Goal: Navigation & Orientation: Find specific page/section

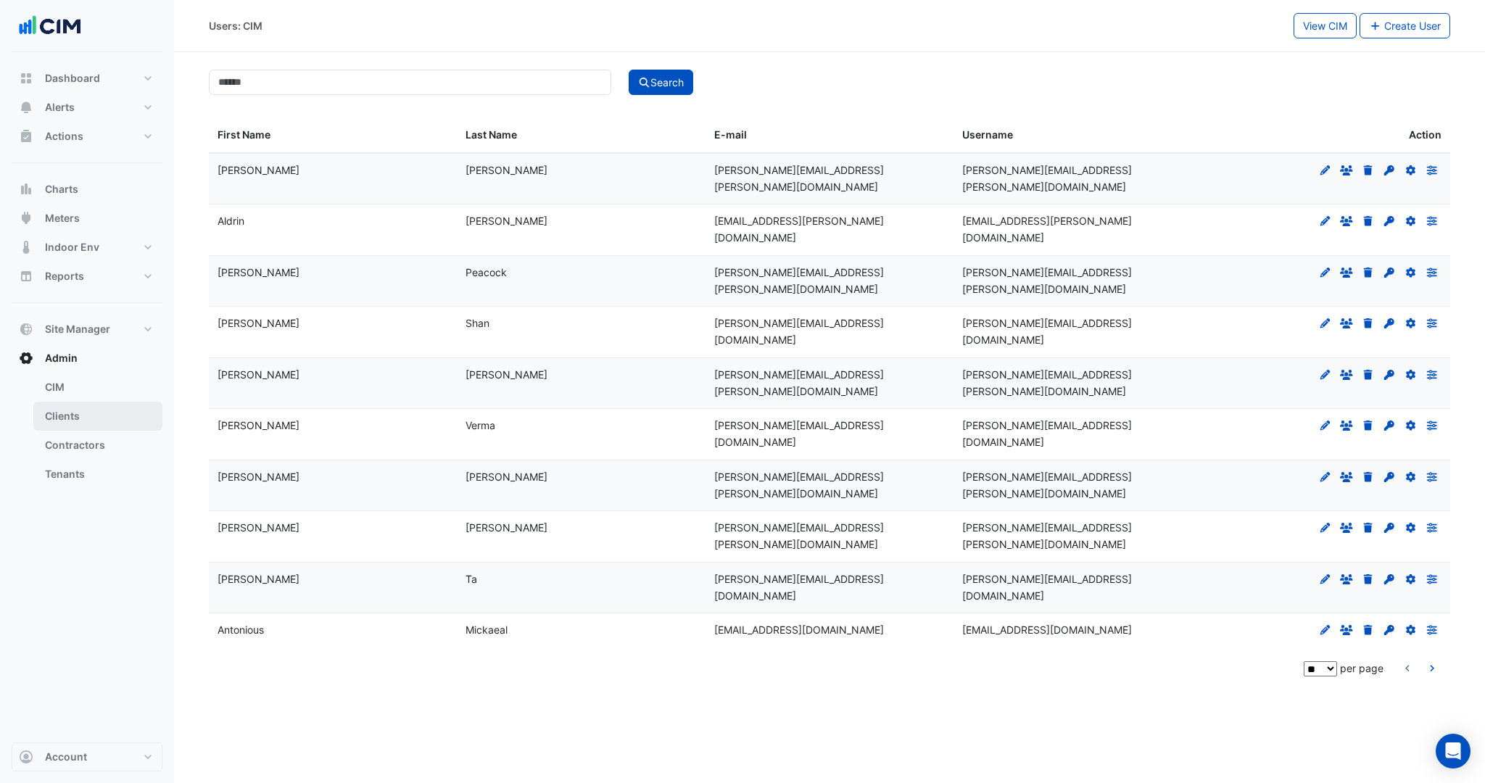
click at [75, 418] on link "Clients" at bounding box center [97, 416] width 129 height 29
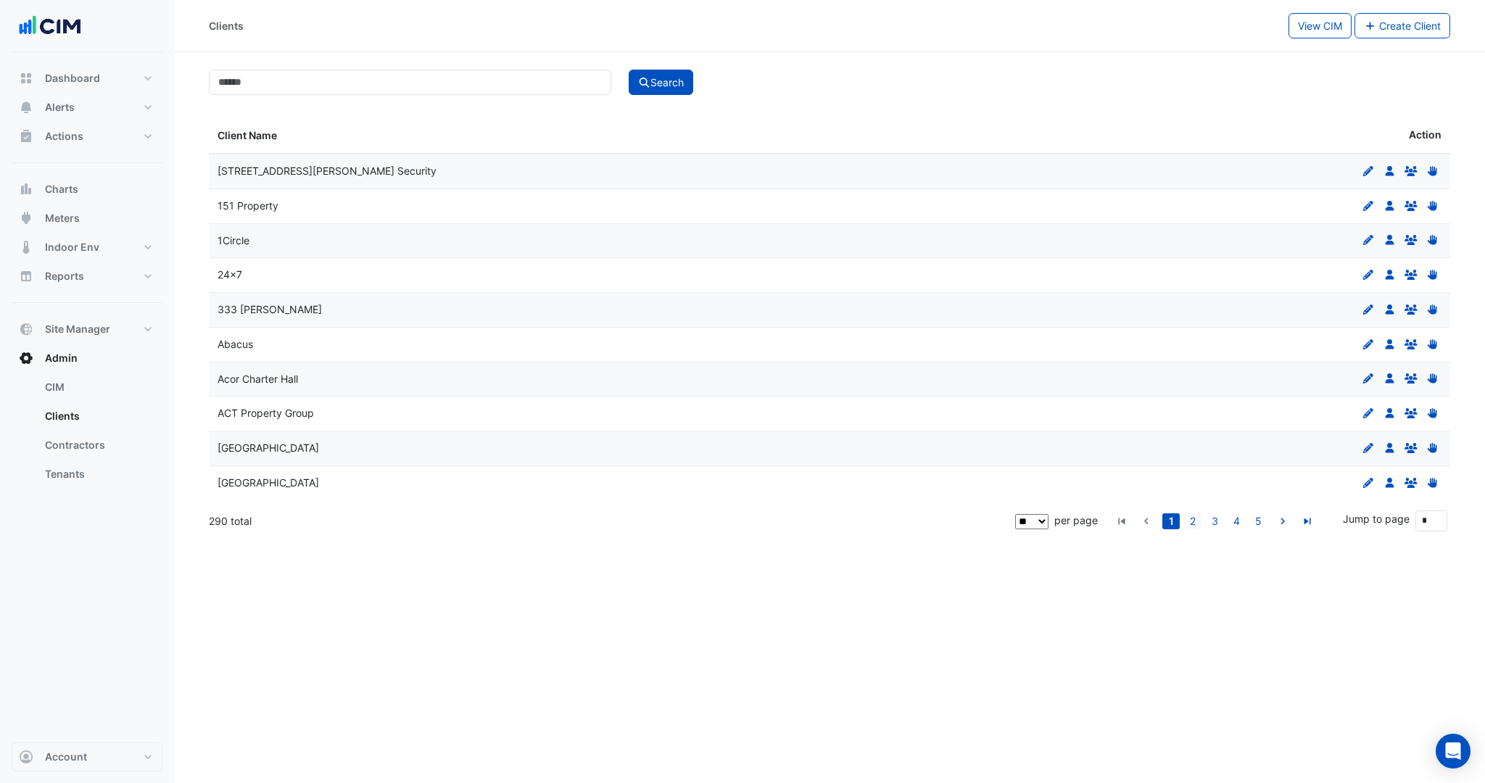
click at [1196, 521] on link "2" at bounding box center [1192, 521] width 17 height 16
click at [1218, 518] on link "3" at bounding box center [1214, 521] width 17 height 16
click at [1238, 518] on link "4" at bounding box center [1236, 521] width 17 height 16
click at [1239, 517] on link "5" at bounding box center [1236, 521] width 17 height 16
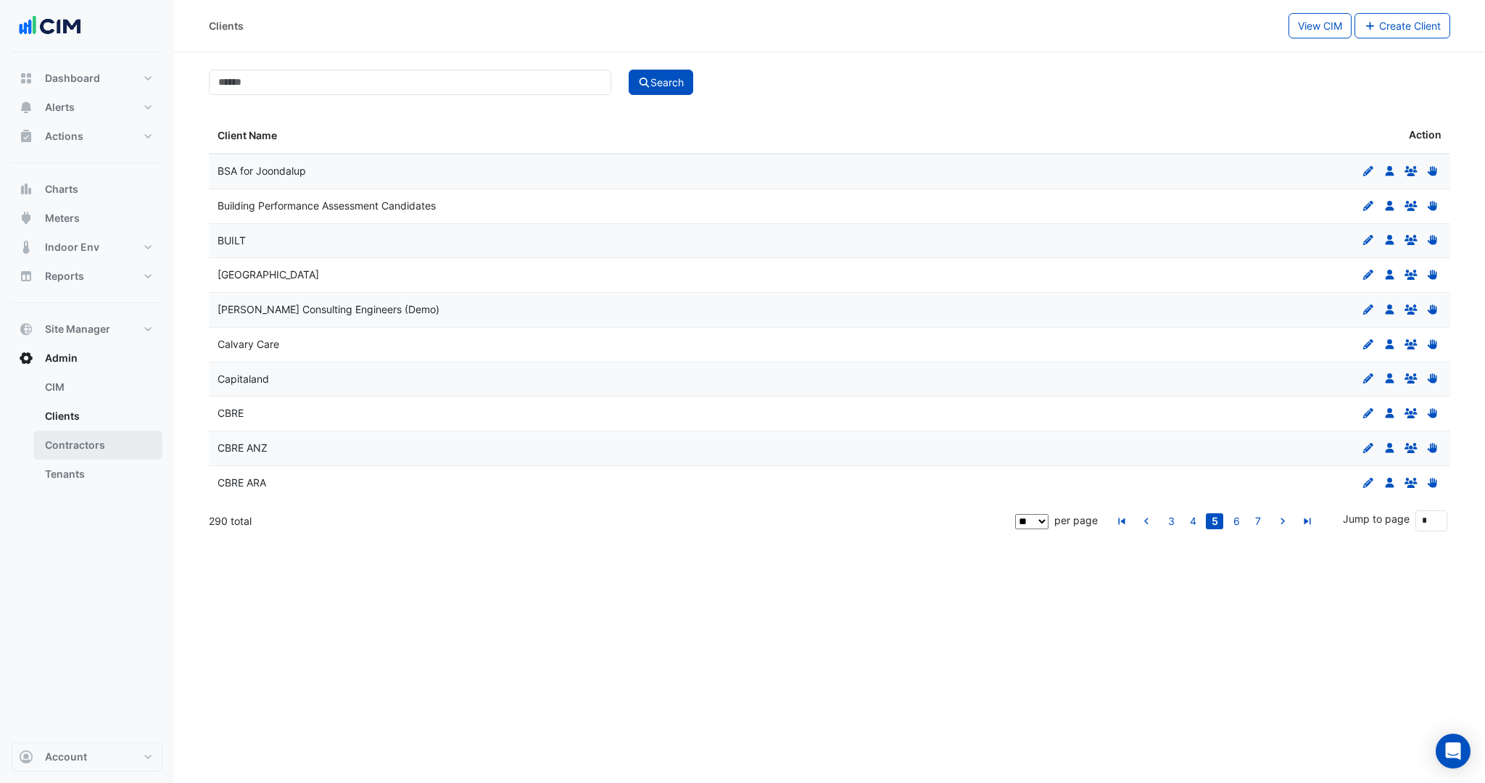
click at [102, 442] on link "Contractors" at bounding box center [97, 445] width 129 height 29
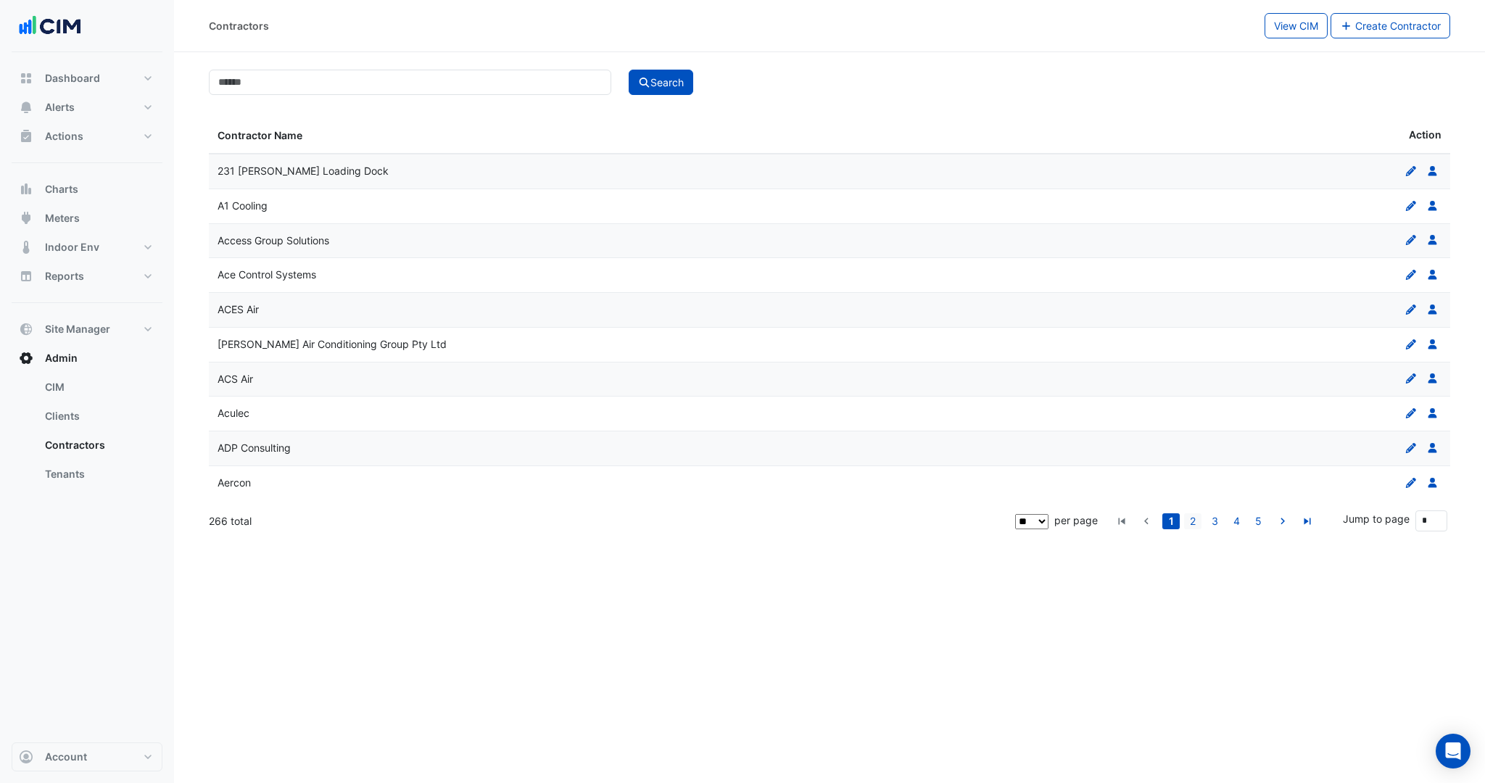
click at [1190, 518] on link "2" at bounding box center [1192, 521] width 17 height 16
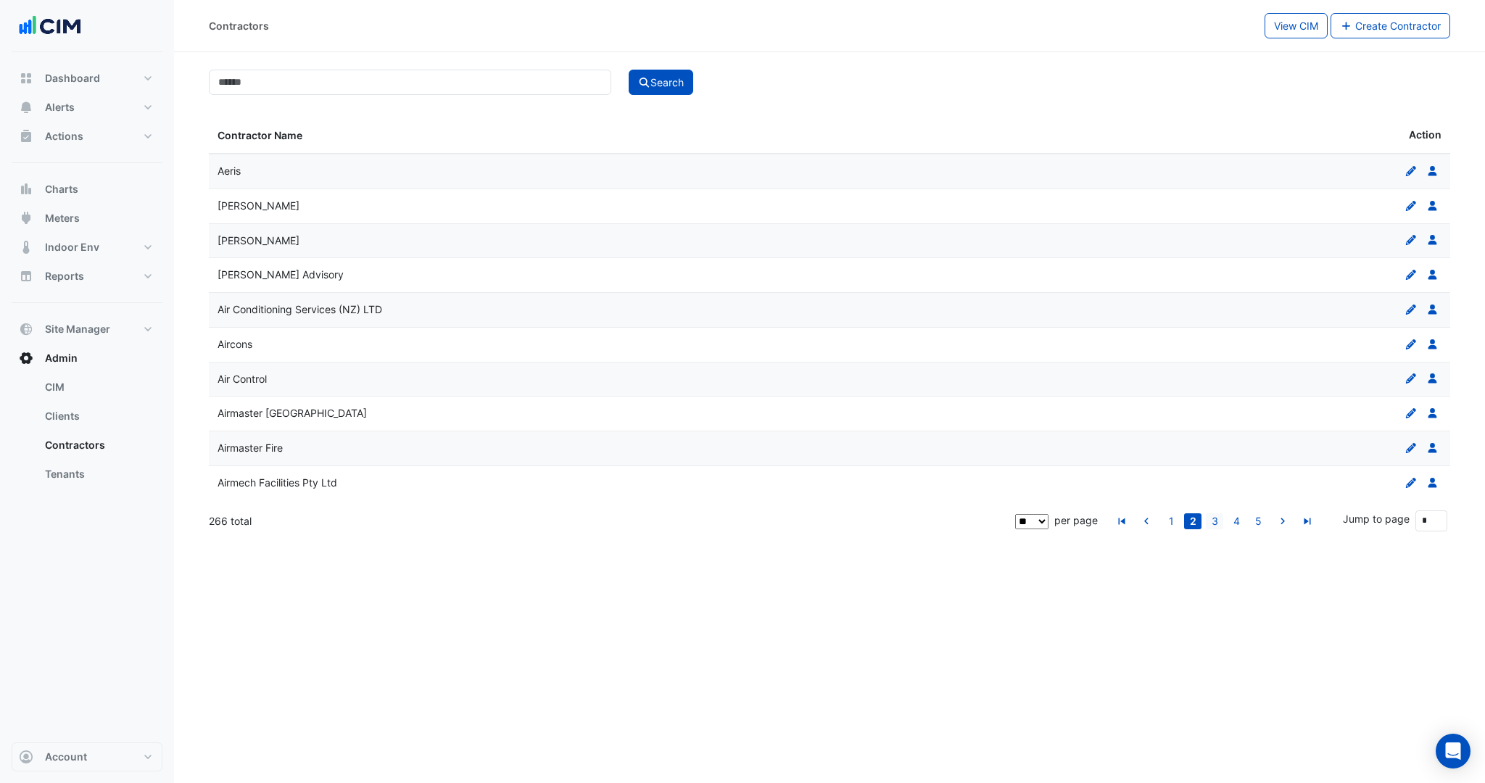
click at [1221, 524] on link "3" at bounding box center [1214, 521] width 17 height 16
click at [1236, 519] on link "4" at bounding box center [1236, 521] width 17 height 16
click at [1283, 519] on icon "go to next page" at bounding box center [1282, 523] width 17 height 15
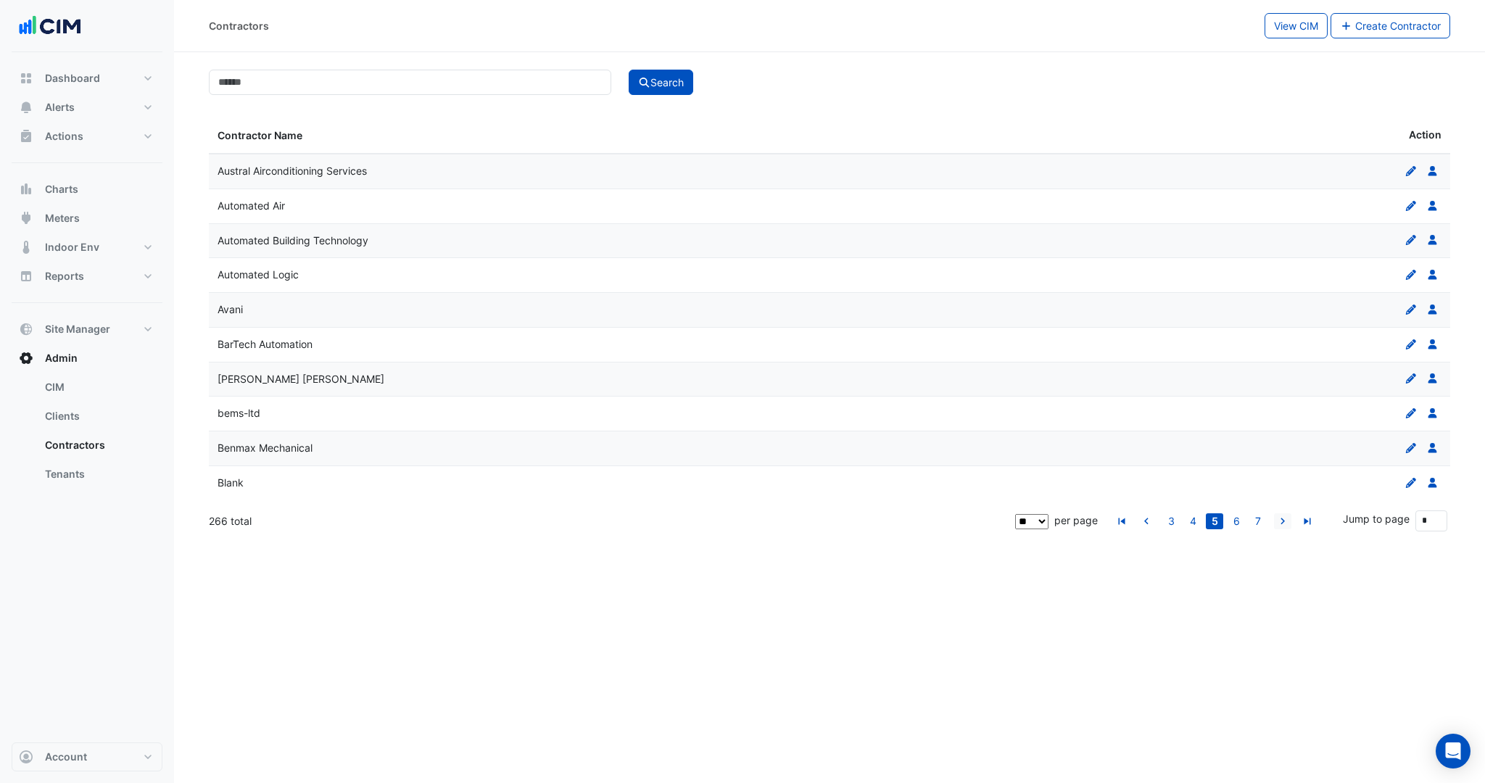
click at [1283, 519] on icon "go to next page" at bounding box center [1282, 523] width 17 height 15
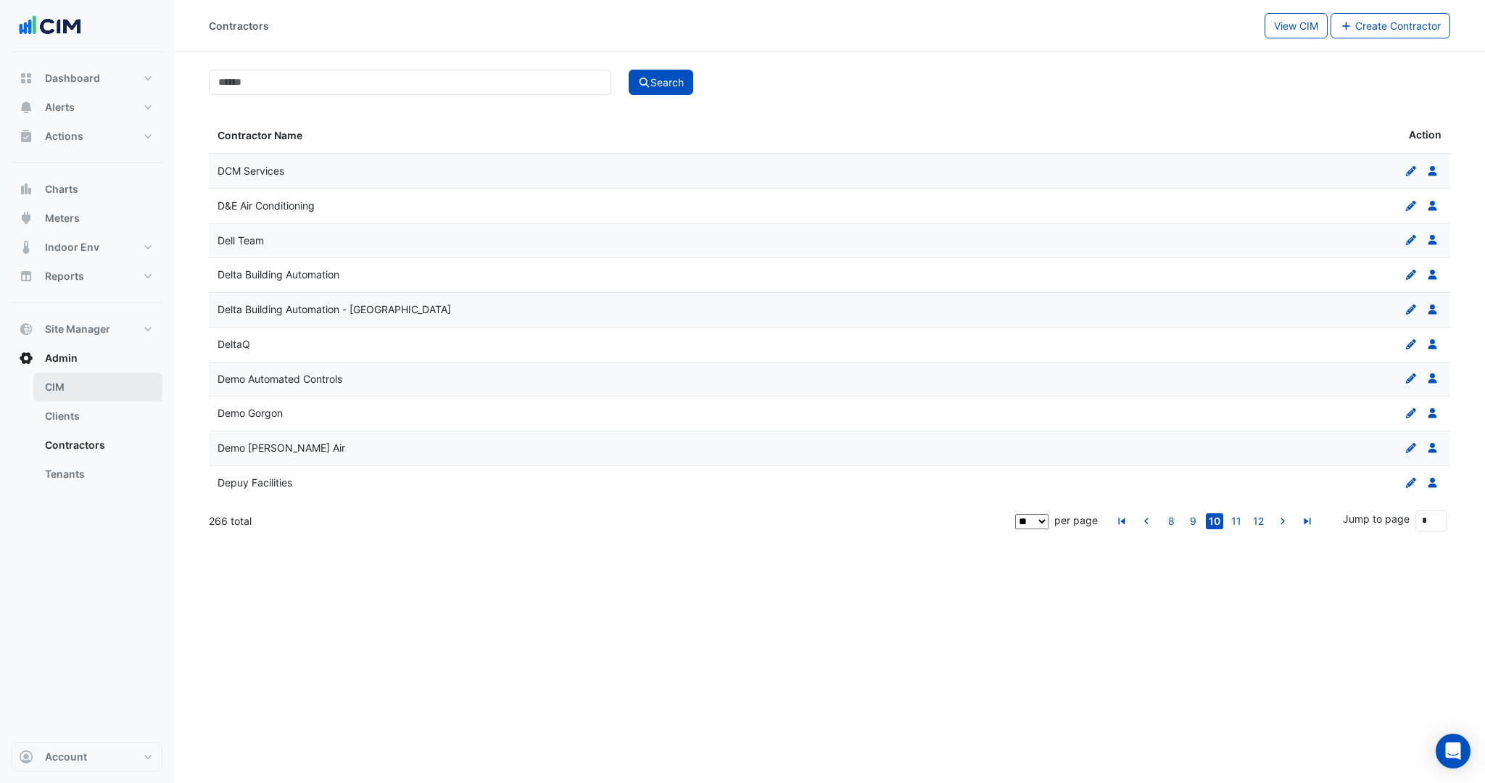
click at [65, 385] on link "CIM" at bounding box center [97, 387] width 129 height 29
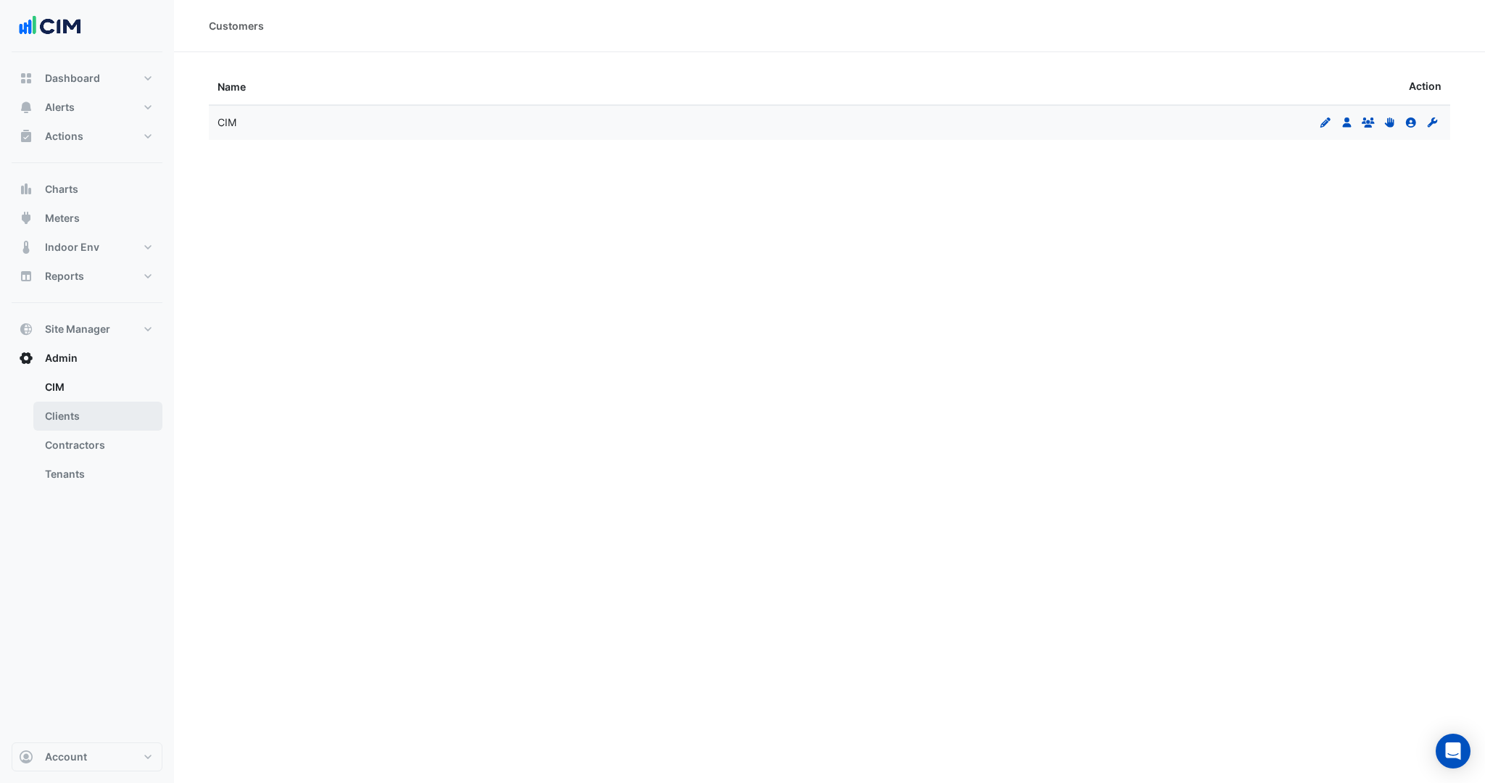
click at [89, 412] on link "Clients" at bounding box center [97, 416] width 129 height 29
